Goal: Task Accomplishment & Management: Manage account settings

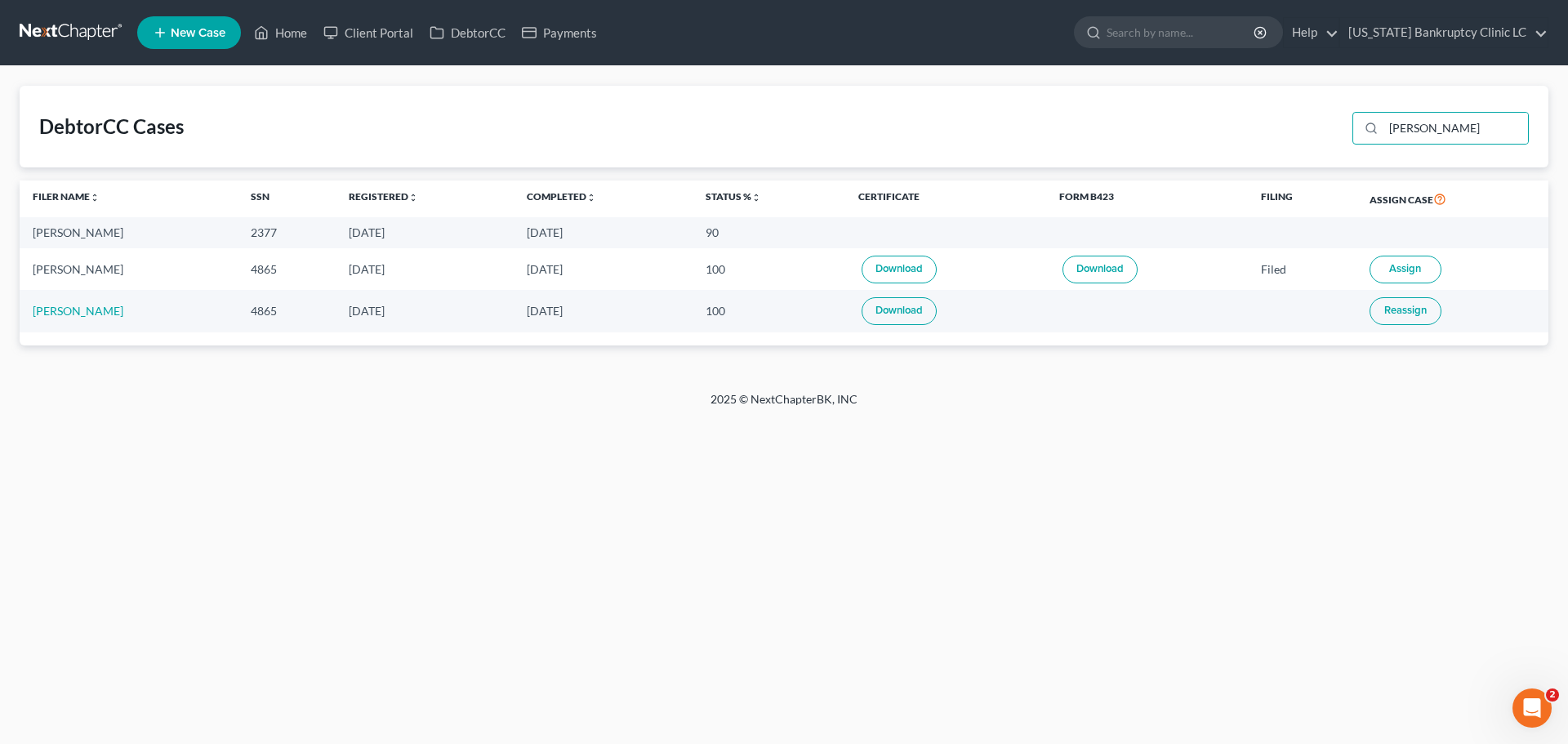
drag, startPoint x: 1422, startPoint y: 122, endPoint x: 1344, endPoint y: 120, distance: 78.0
click at [1344, 120] on div "DebtorCC Cases [PERSON_NAME]" at bounding box center [784, 126] width 1529 height 81
type input "[PERSON_NAME]"
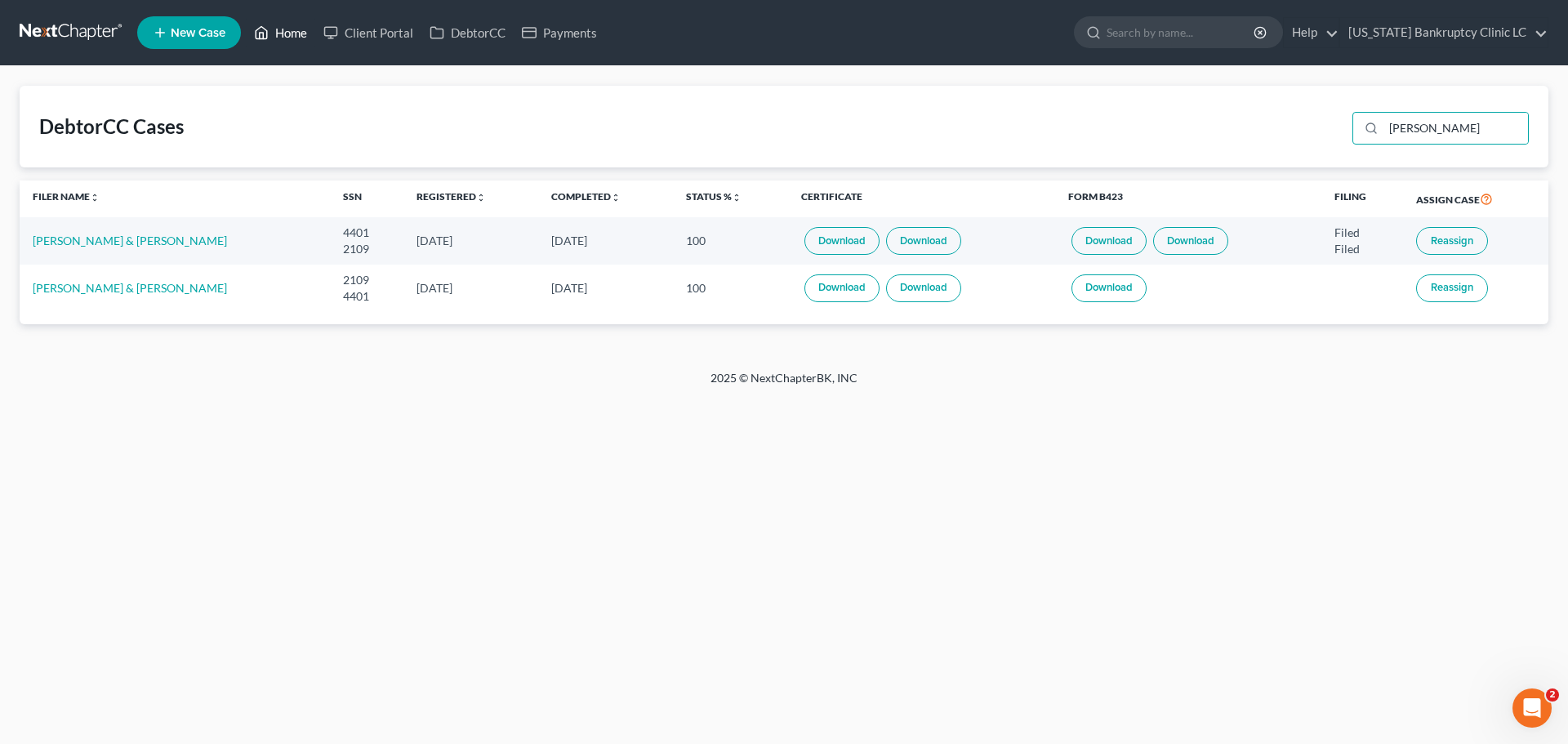
click at [289, 24] on link "Home" at bounding box center [280, 33] width 69 height 30
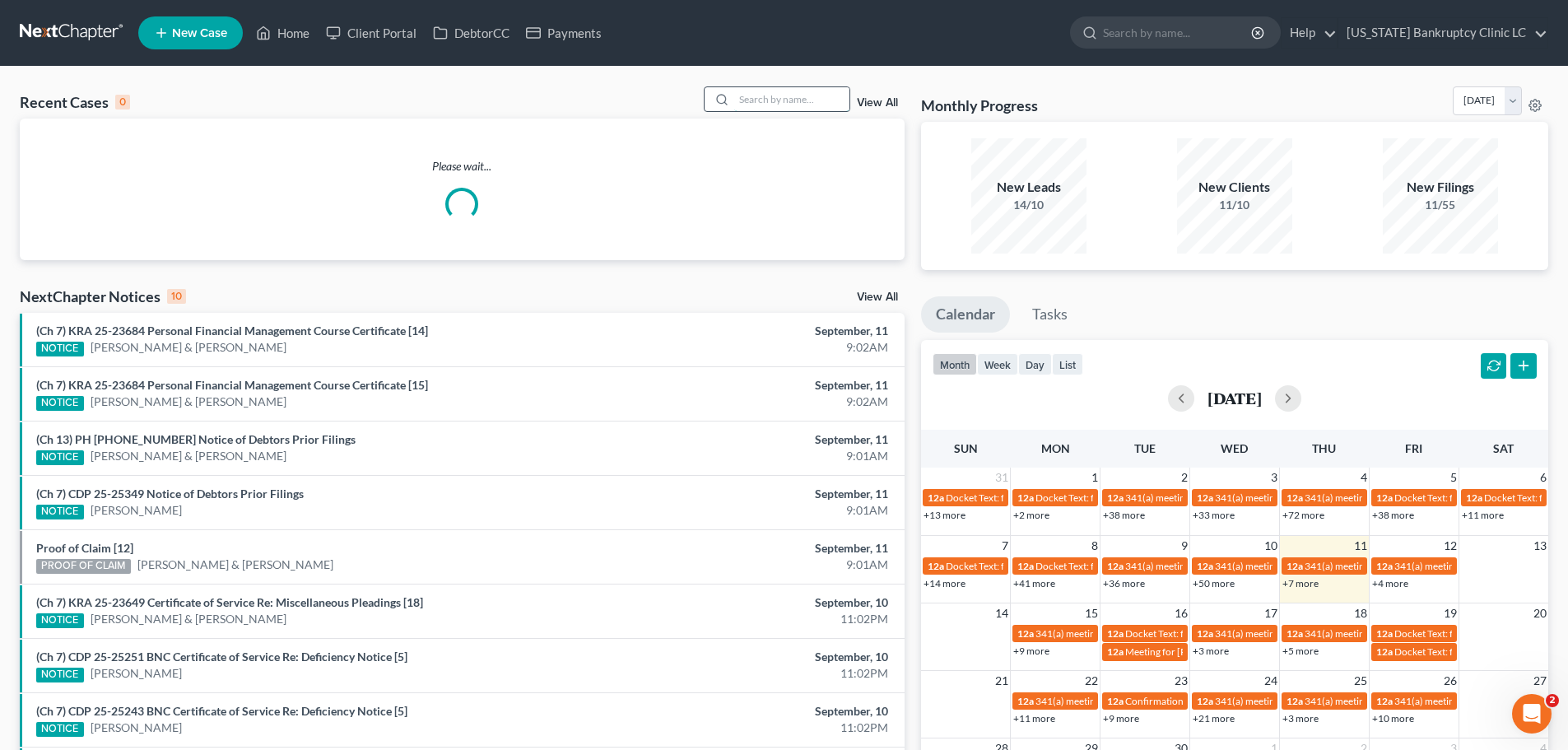
click at [810, 99] on input "search" at bounding box center [791, 99] width 115 height 24
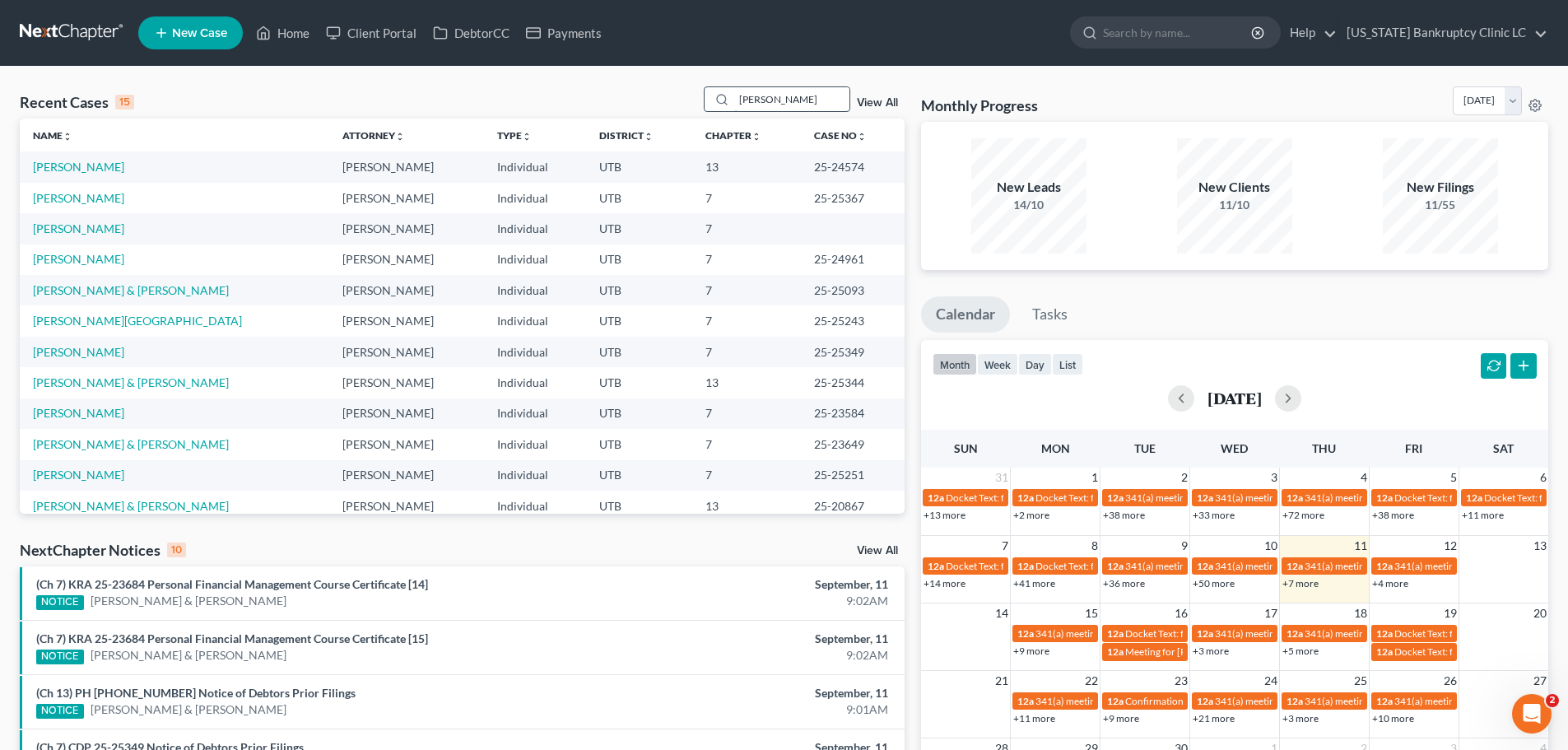
type input "[PERSON_NAME]"
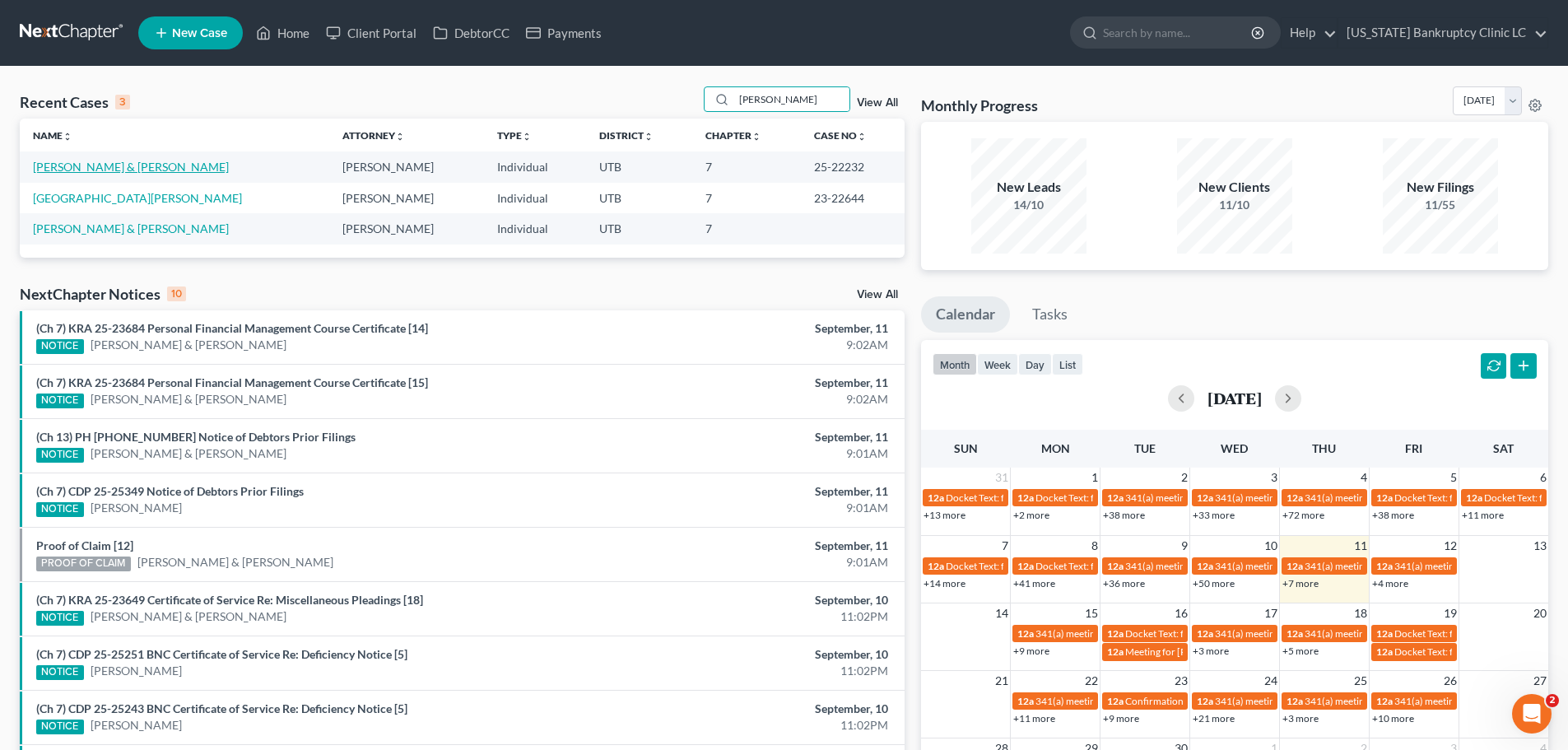
click at [63, 167] on link "[PERSON_NAME] & [PERSON_NAME]" at bounding box center [130, 167] width 196 height 14
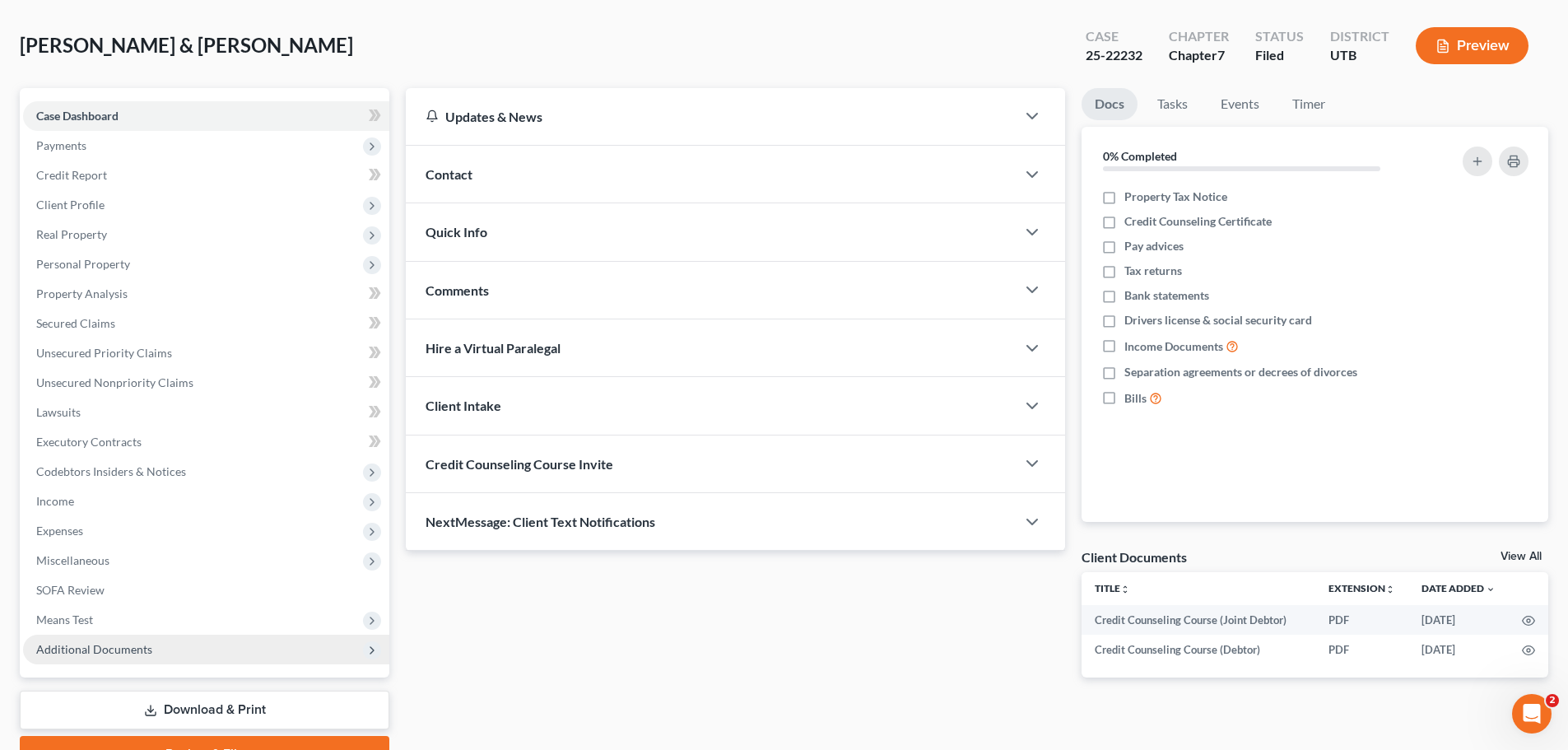
scroll to position [155, 0]
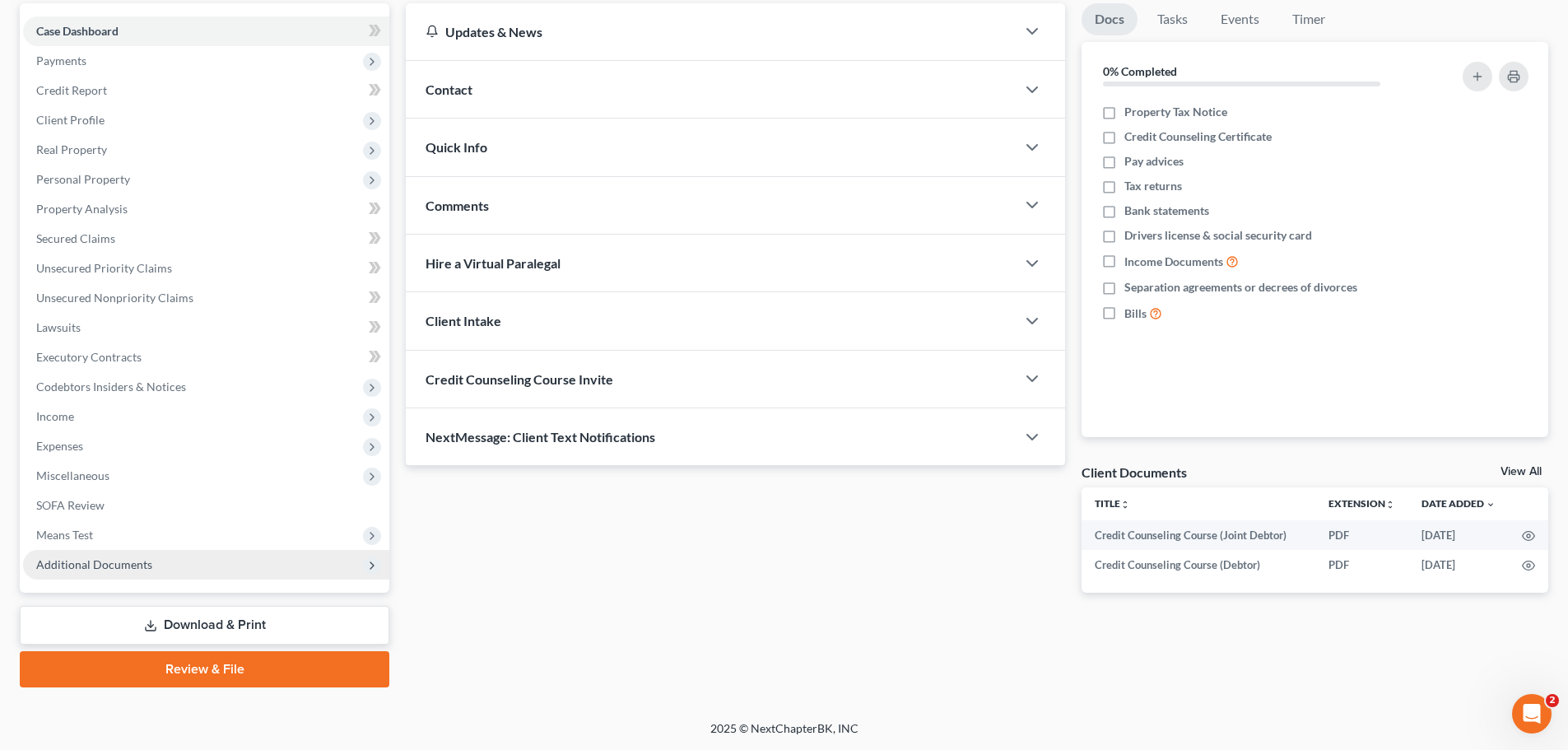
click at [155, 568] on span "Additional Documents" at bounding box center [205, 565] width 366 height 30
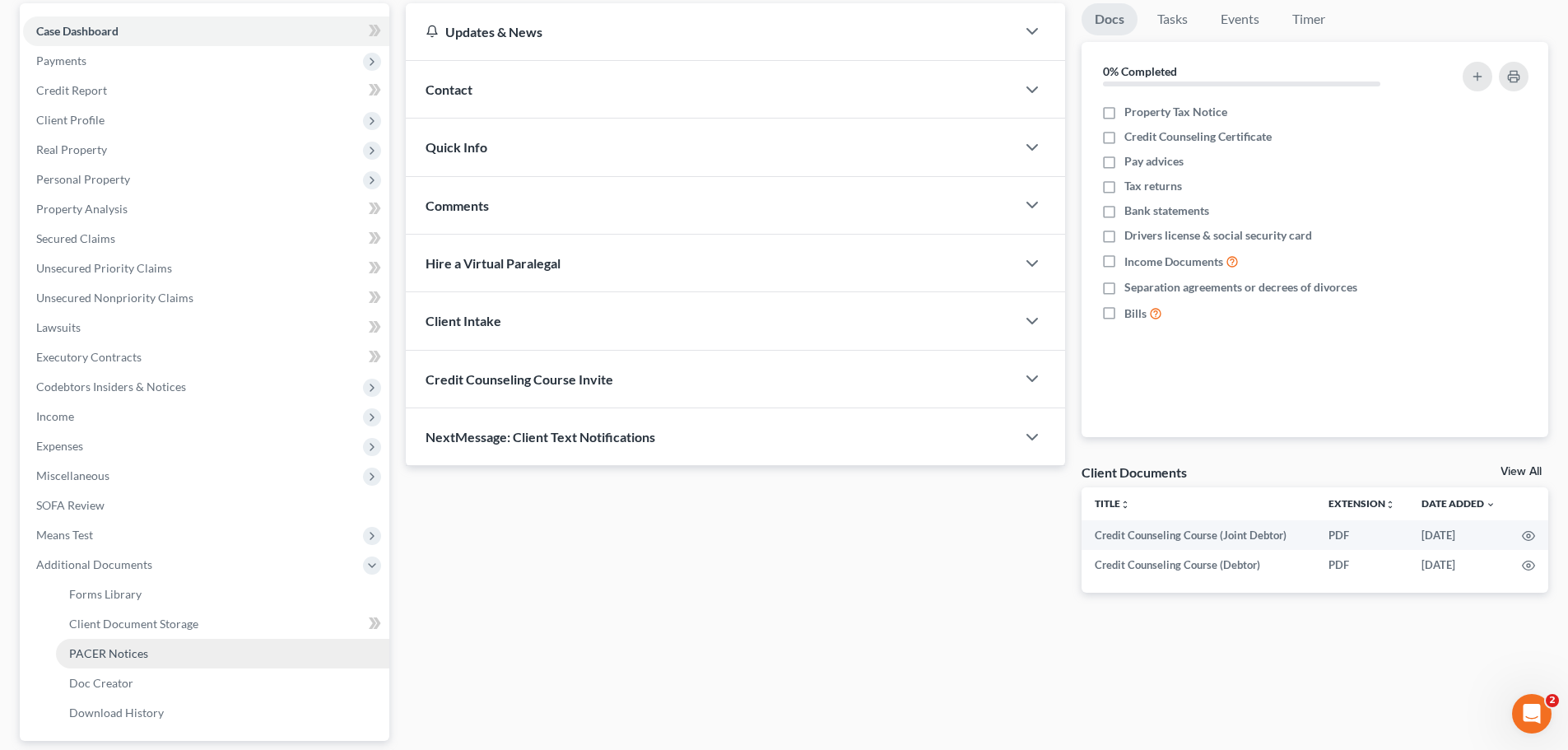
click at [119, 662] on link "PACER Notices" at bounding box center [222, 654] width 333 height 30
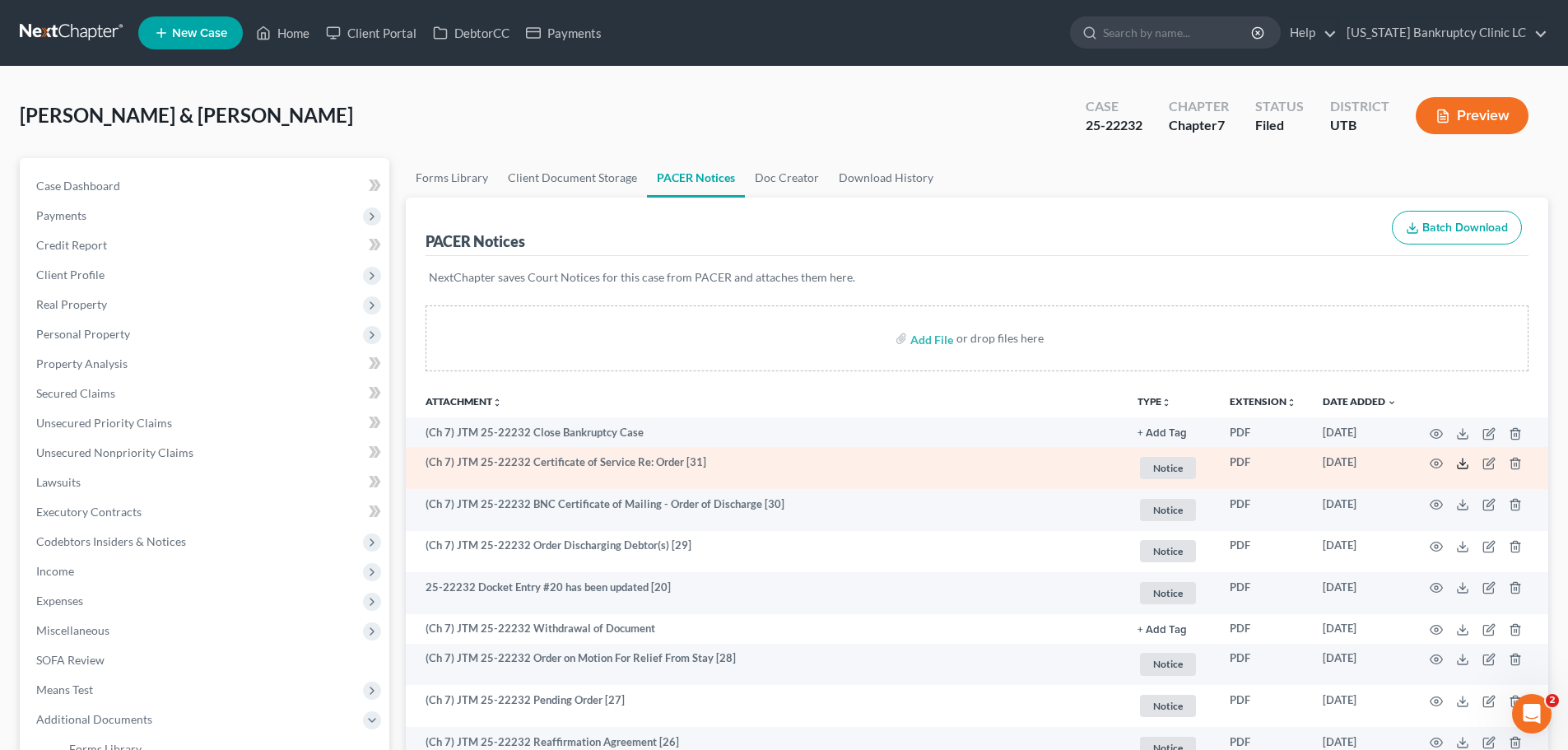
click at [1464, 464] on polyline at bounding box center [1462, 463] width 6 height 3
click at [1433, 463] on icon "button" at bounding box center [1436, 463] width 13 height 13
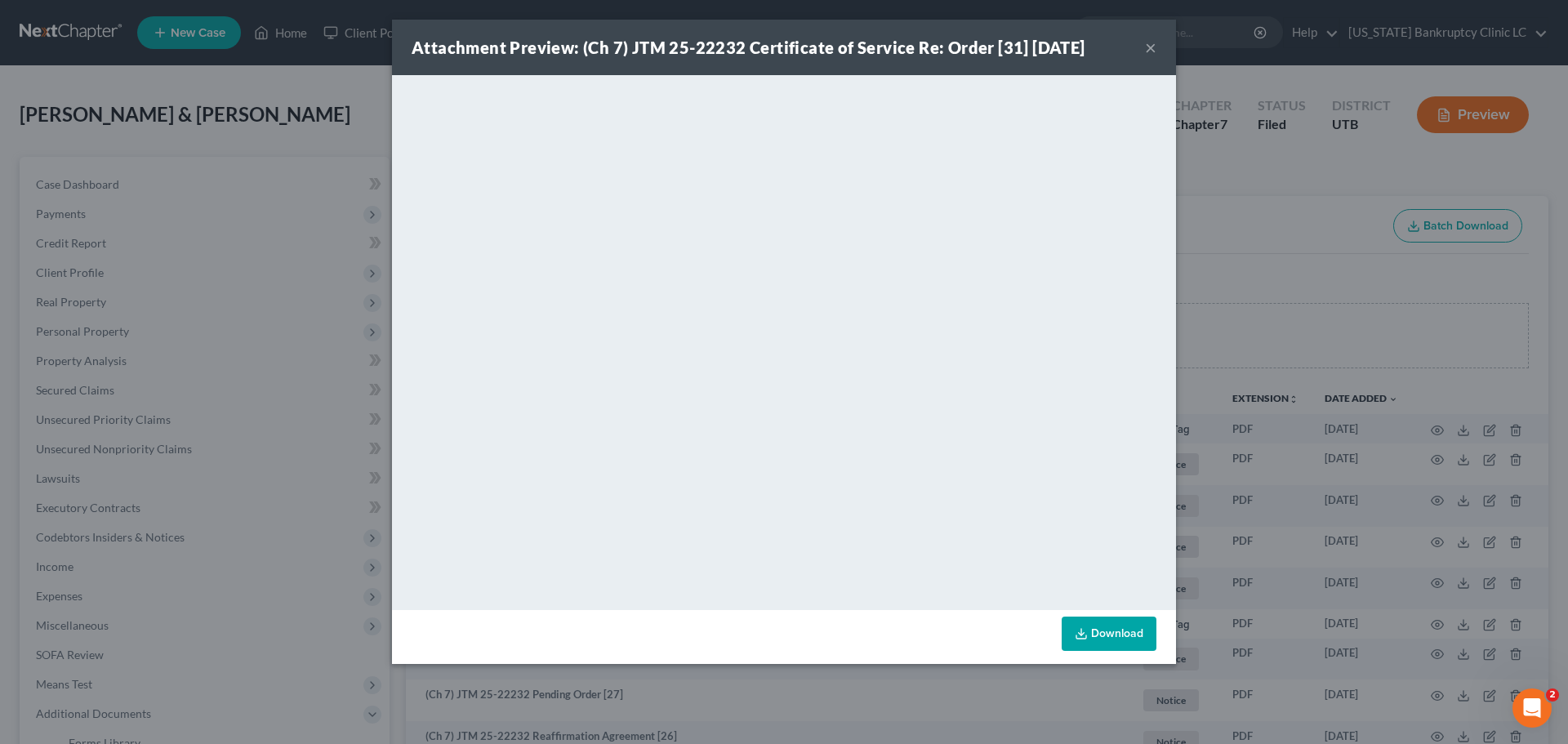
click at [1149, 46] on button "×" at bounding box center [1150, 47] width 11 height 19
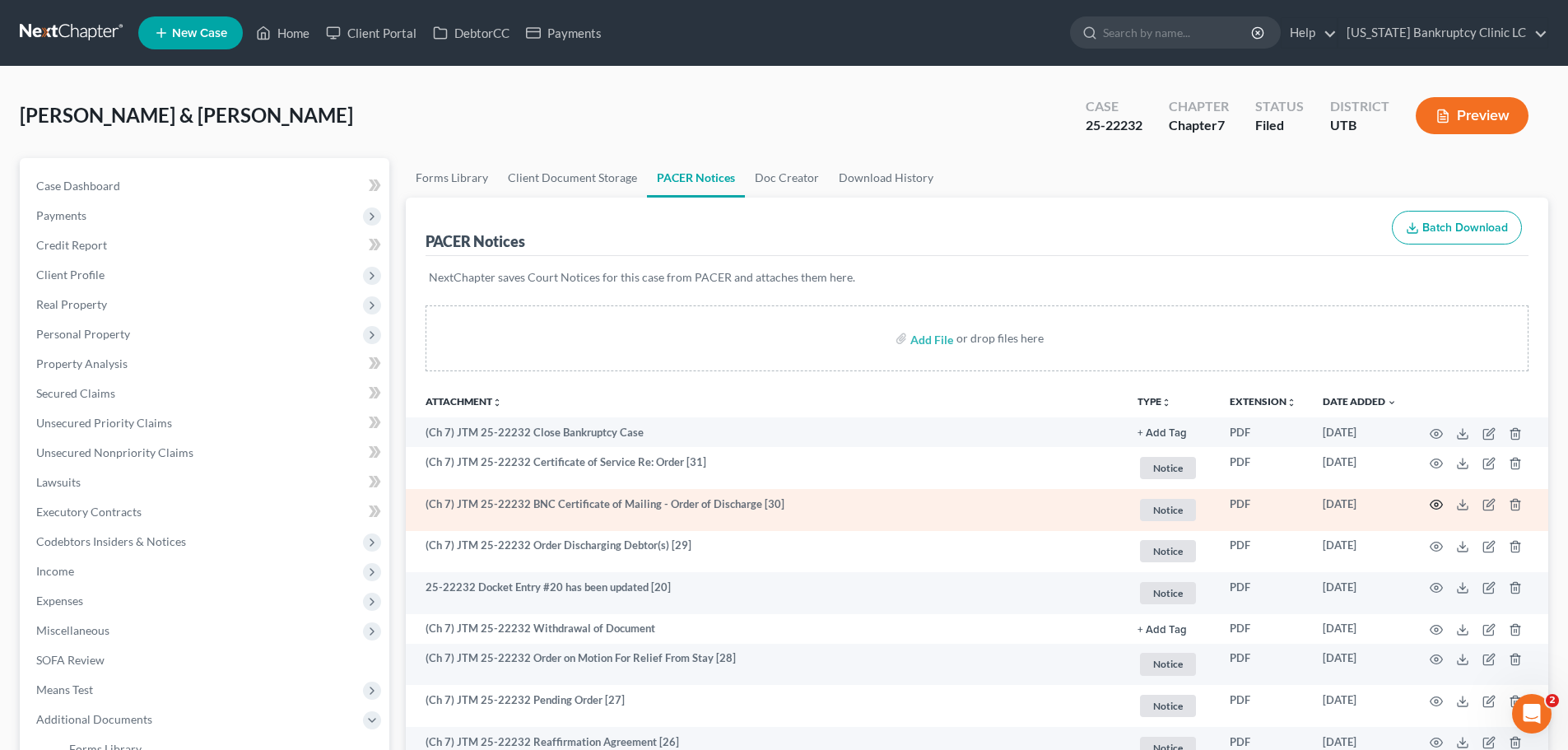
click at [1437, 499] on icon "button" at bounding box center [1436, 504] width 13 height 13
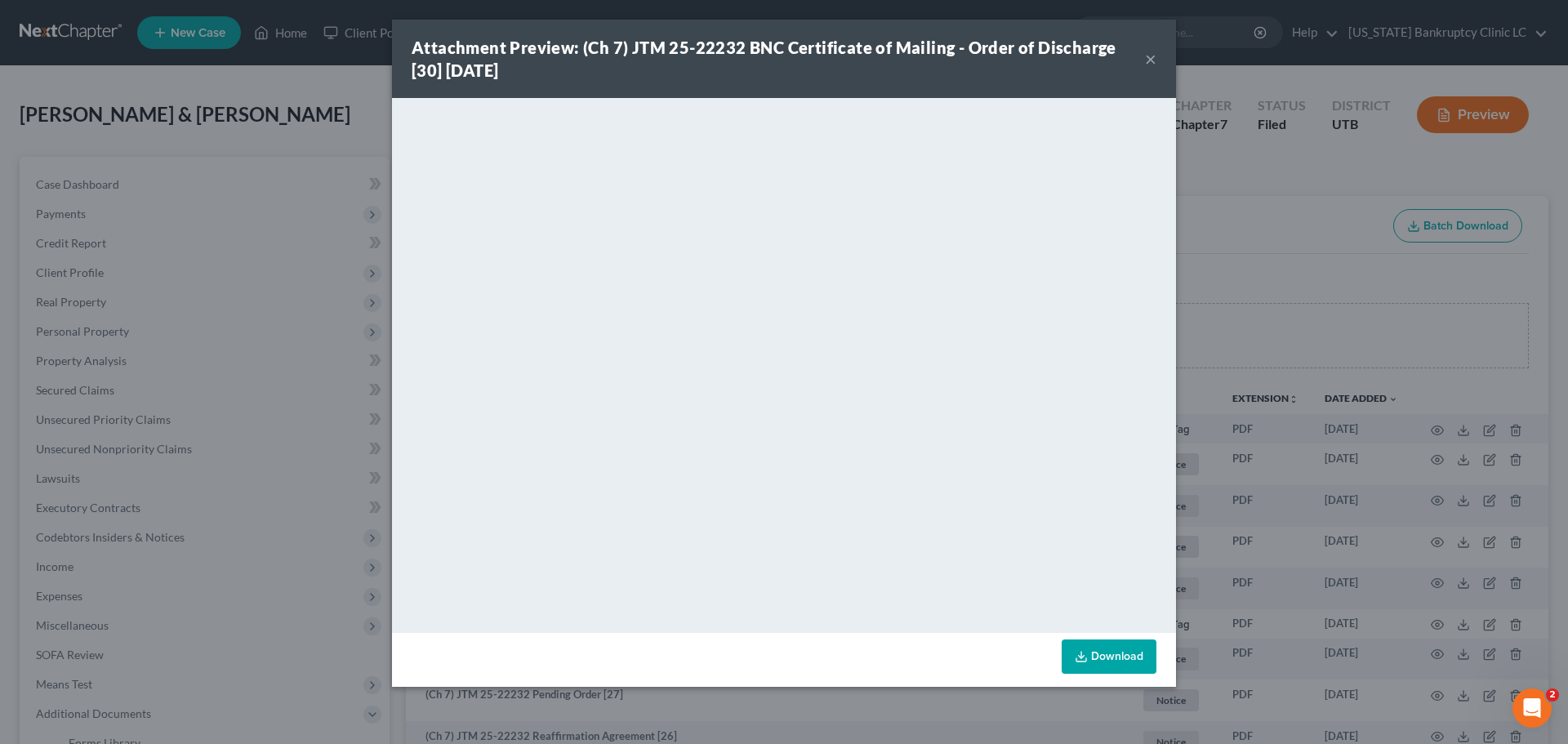
click at [1159, 53] on div "Attachment Preview: (Ch 7) JTM 25-22232 BNC Certificate of Mailing - Order of D…" at bounding box center [784, 59] width 784 height 79
click at [1151, 55] on button "×" at bounding box center [1150, 59] width 11 height 19
